Goal: Complete application form

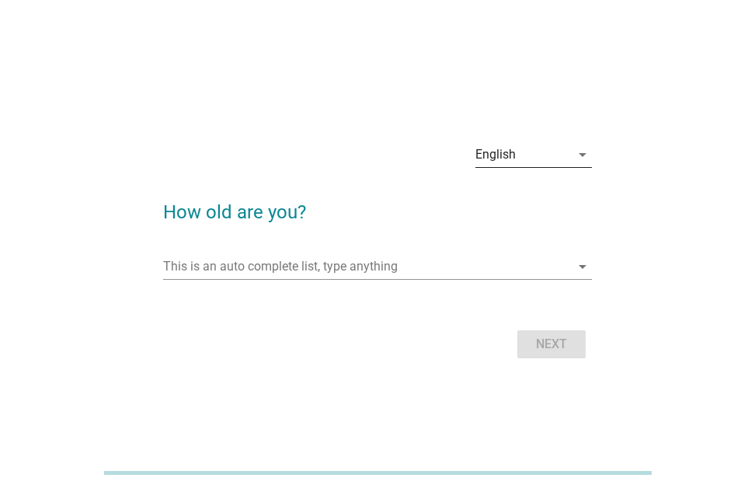
click at [583, 157] on icon "arrow_drop_down" at bounding box center [582, 154] width 19 height 19
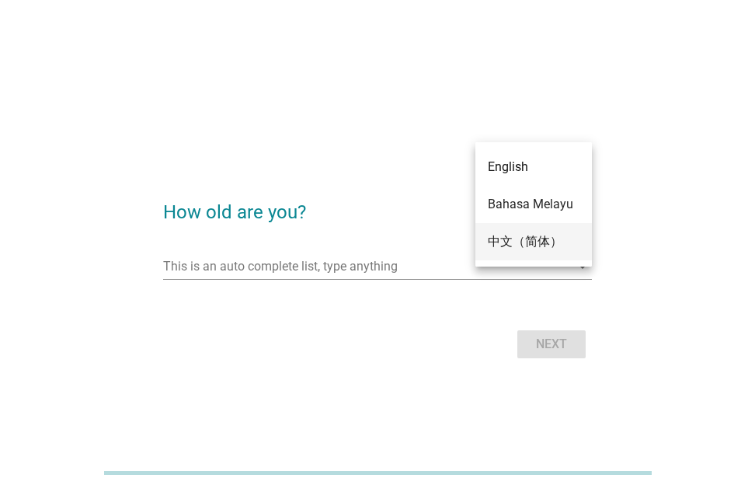
click at [547, 238] on div "中文（简体）" at bounding box center [534, 241] width 92 height 19
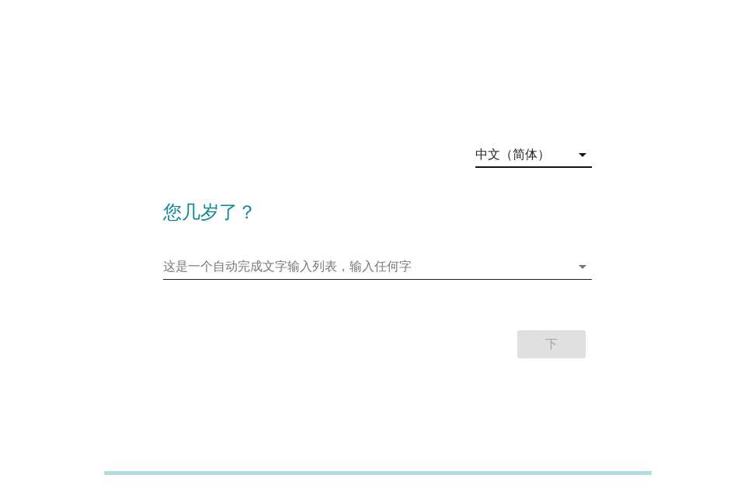
click at [547, 267] on input "这是一个自动完成文字输入列表，输入任何字" at bounding box center [366, 266] width 407 height 25
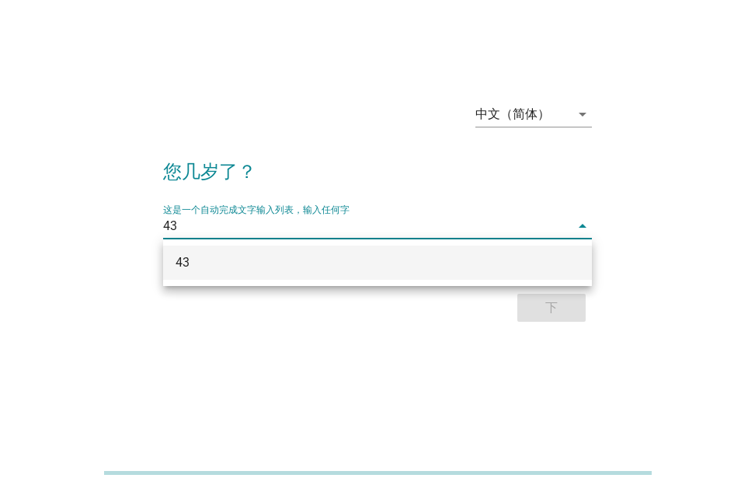
scroll to position [38, 0]
type input "43"
click at [554, 311] on div "下" at bounding box center [377, 307] width 429 height 37
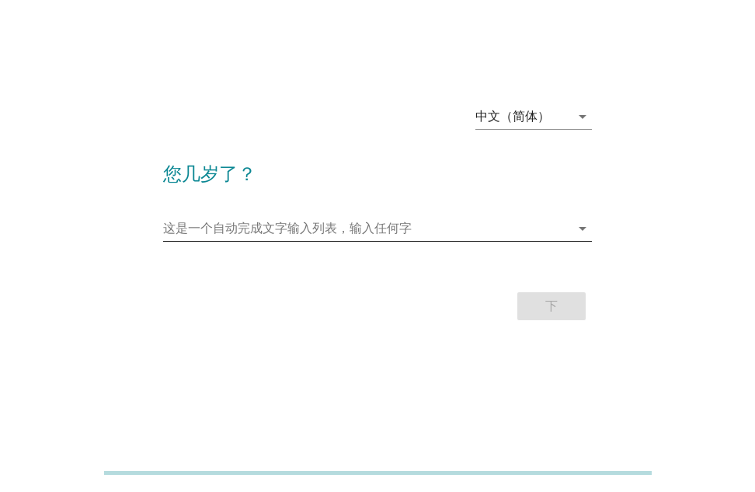
click at [479, 234] on input "这是一个自动完成文字输入列表，输入任何字" at bounding box center [366, 228] width 407 height 25
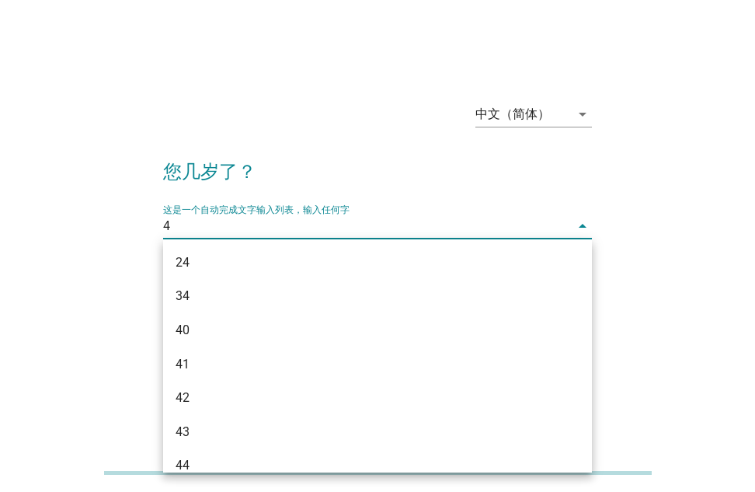
type input "43"
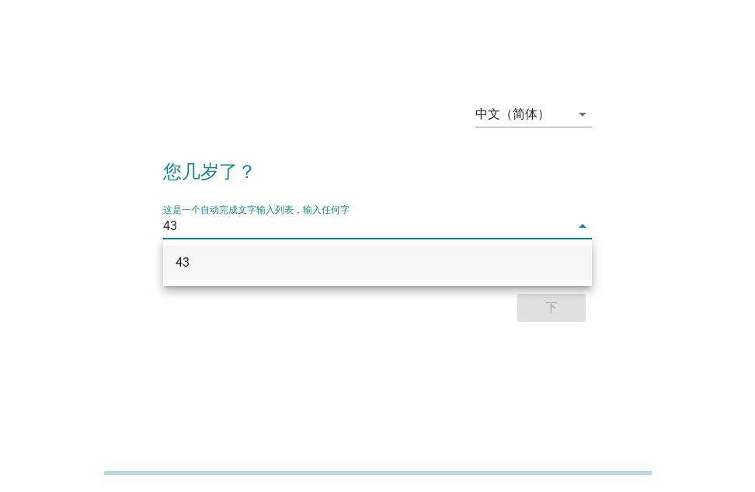
click at [397, 216] on input "43" at bounding box center [366, 226] width 407 height 25
click at [173, 262] on div "43" at bounding box center [377, 262] width 429 height 34
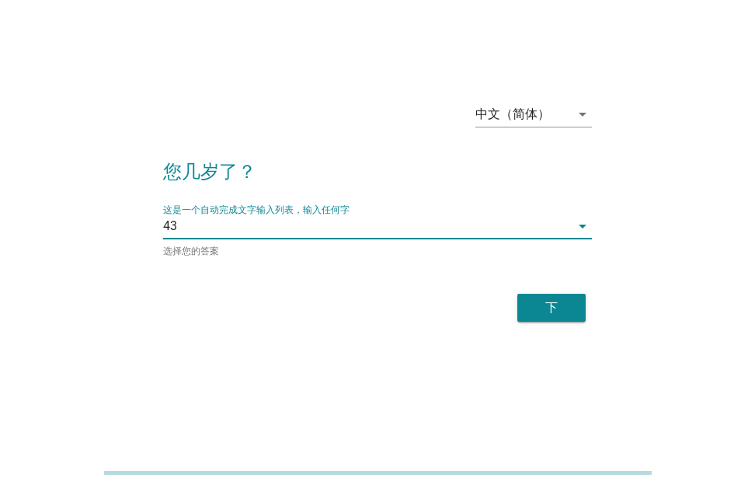
click at [554, 311] on div "下" at bounding box center [551, 307] width 43 height 19
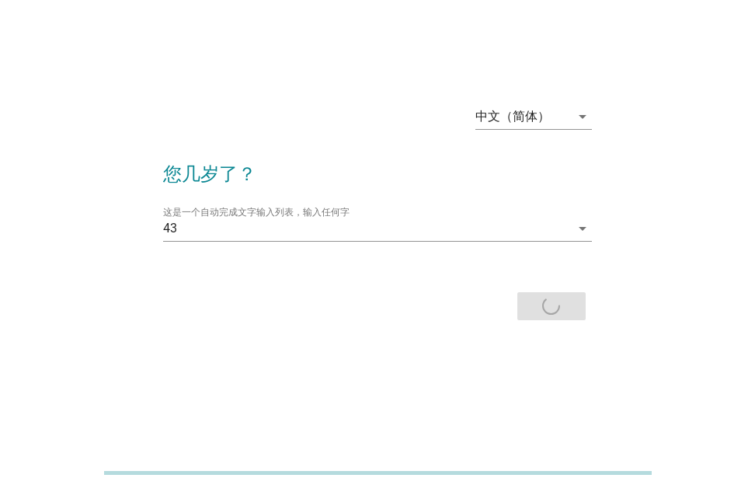
scroll to position [0, 0]
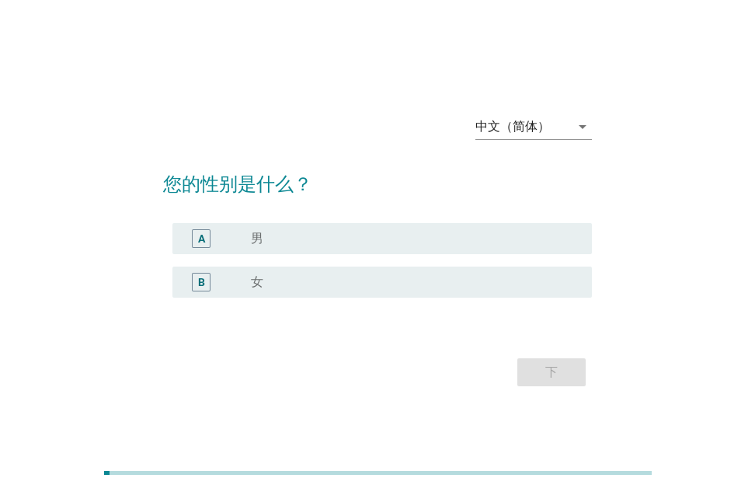
click at [257, 283] on label "女" at bounding box center [257, 282] width 12 height 16
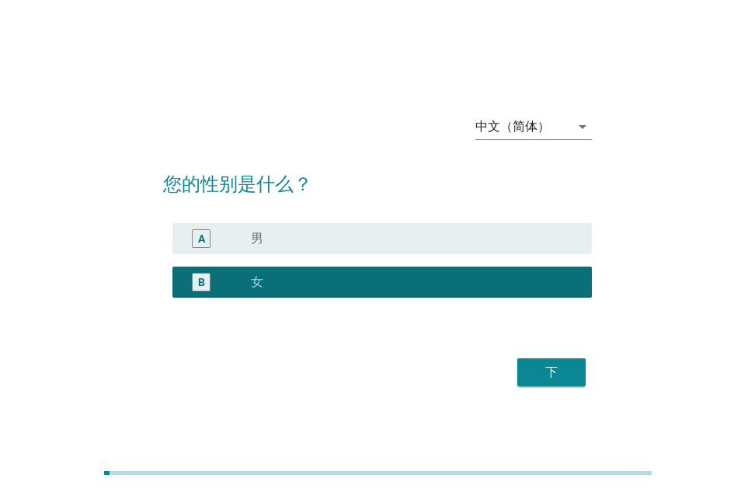
click at [565, 373] on div "下" at bounding box center [551, 372] width 43 height 19
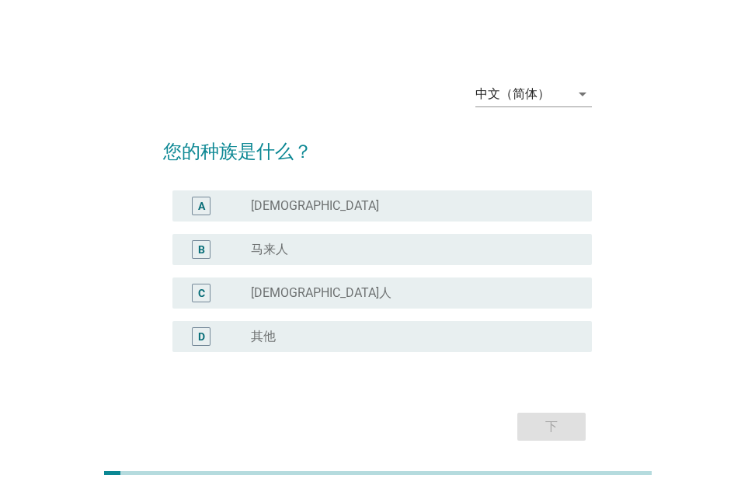
click at [268, 206] on label "[DEMOGRAPHIC_DATA]" at bounding box center [315, 206] width 128 height 16
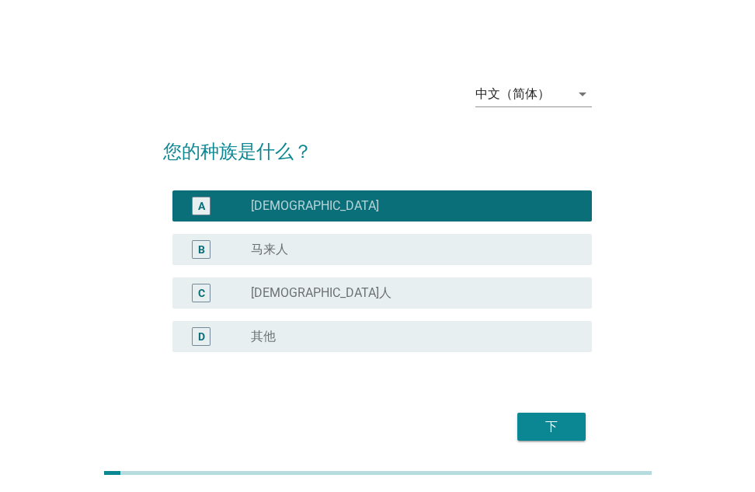
click at [563, 421] on div "下" at bounding box center [551, 426] width 43 height 19
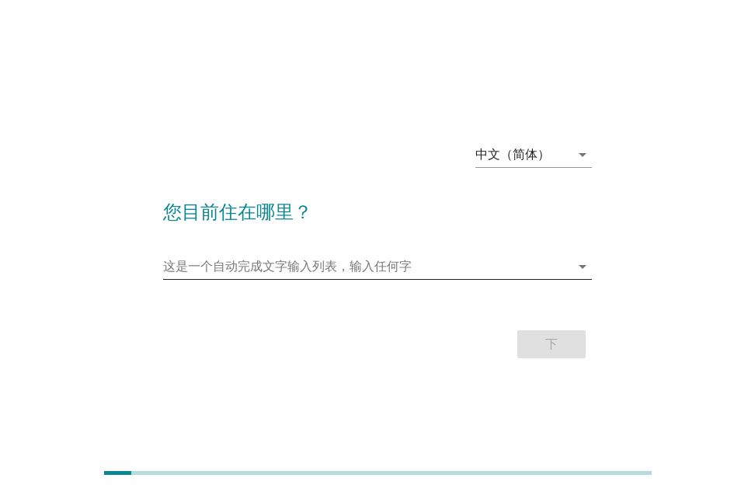
click at [578, 267] on icon "arrow_drop_down" at bounding box center [582, 266] width 19 height 19
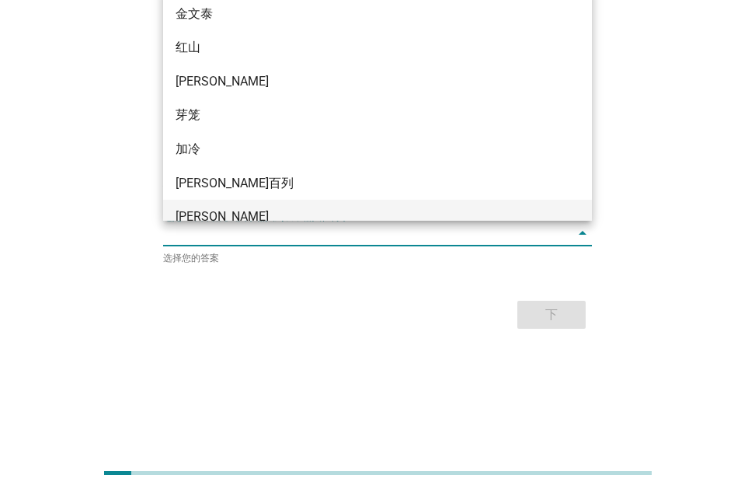
scroll to position [92, 0]
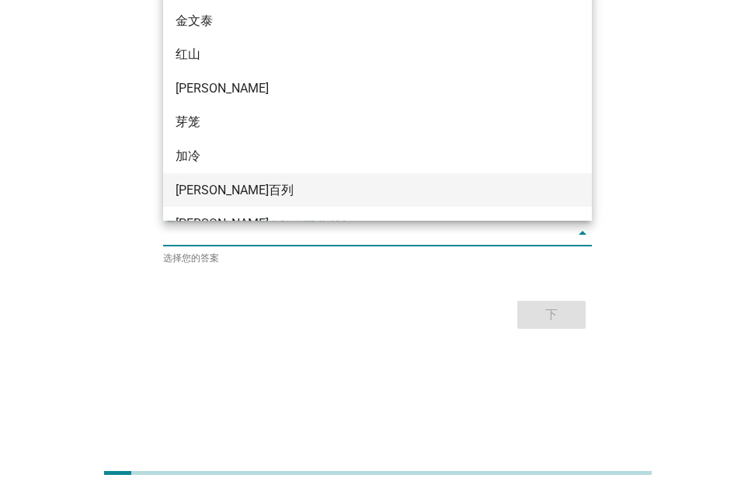
click at [216, 192] on div "[PERSON_NAME]百列" at bounding box center [360, 190] width 370 height 19
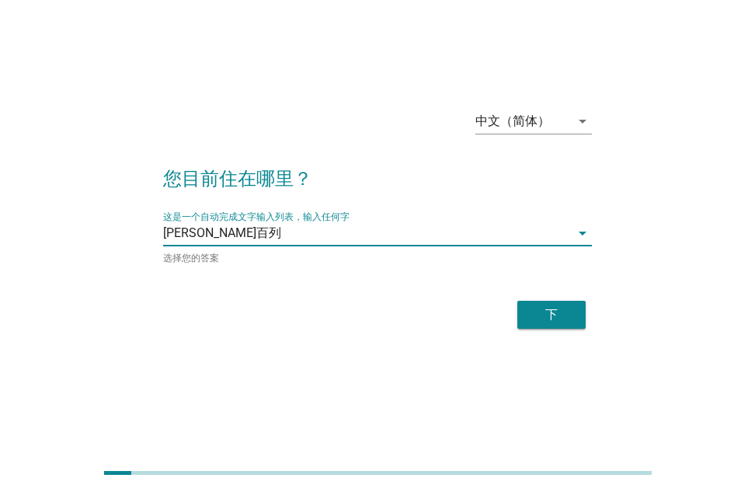
click at [551, 308] on div "下" at bounding box center [551, 314] width 43 height 19
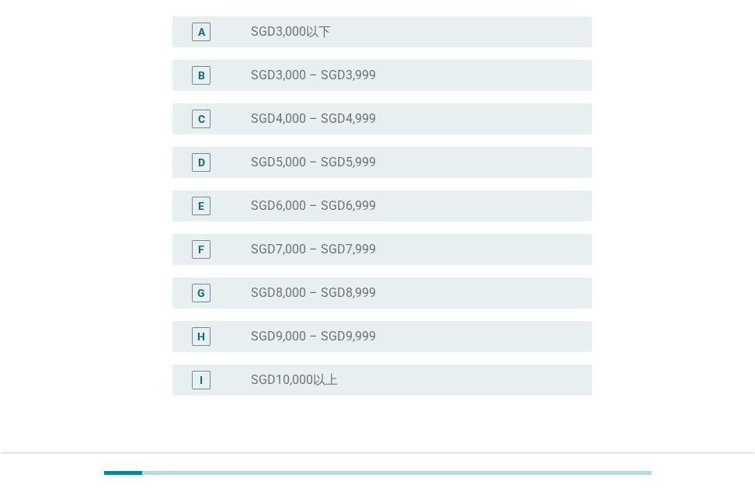
scroll to position [290, 0]
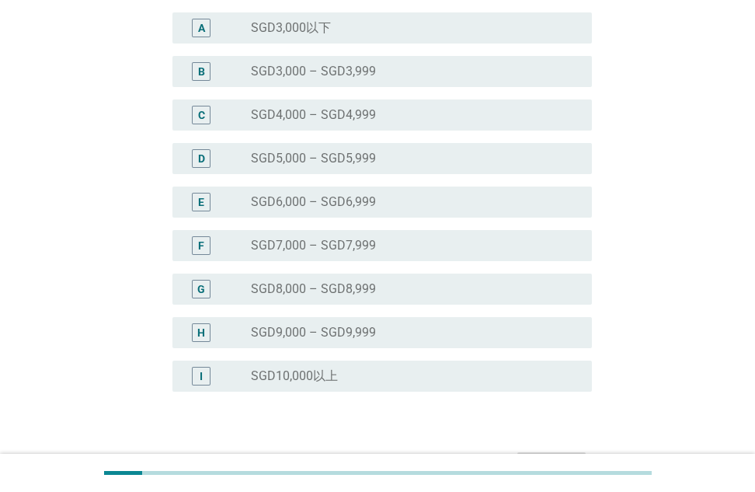
click at [363, 328] on label "SGD9,000 – SGD9,999" at bounding box center [313, 333] width 125 height 16
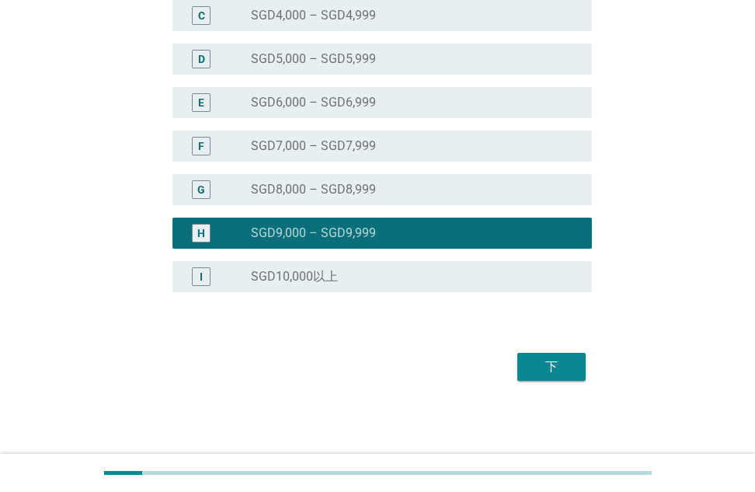
scroll to position [389, 0]
click at [553, 362] on div "下" at bounding box center [551, 366] width 43 height 19
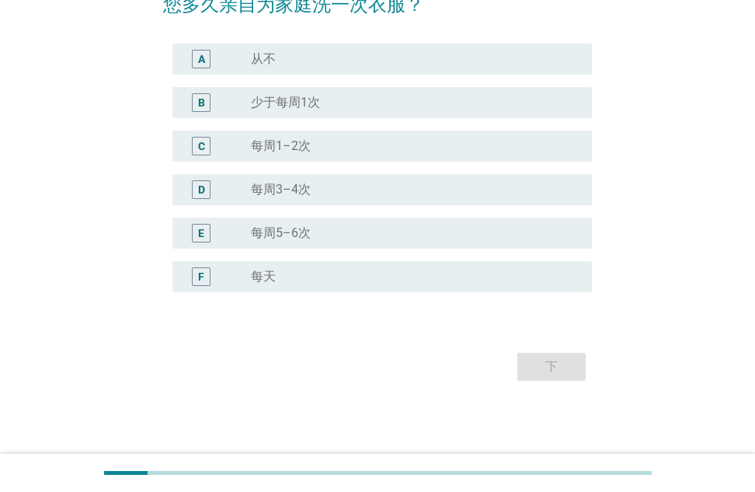
scroll to position [0, 0]
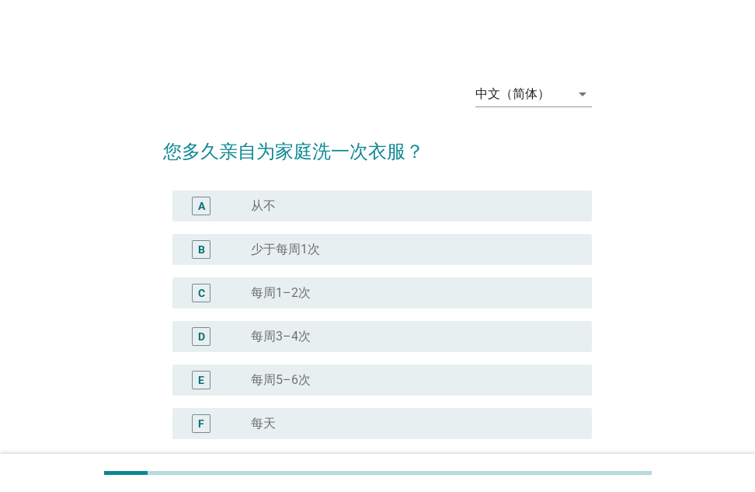
click at [311, 252] on label "少于每周1次" at bounding box center [285, 249] width 69 height 16
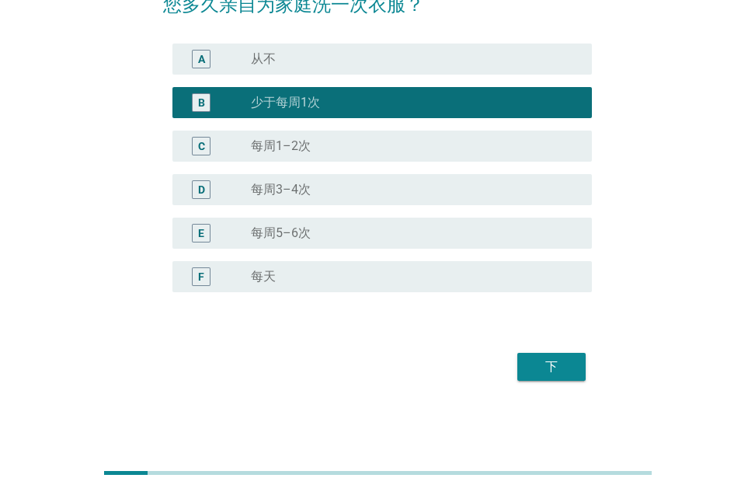
scroll to position [147, 0]
click at [561, 367] on div "下" at bounding box center [551, 366] width 43 height 19
